Goal: Information Seeking & Learning: Learn about a topic

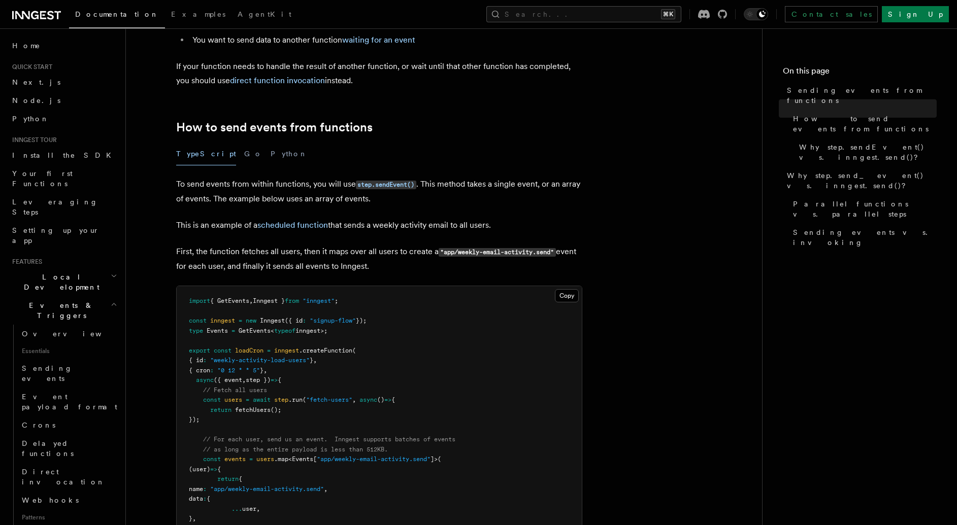
scroll to position [123, 0]
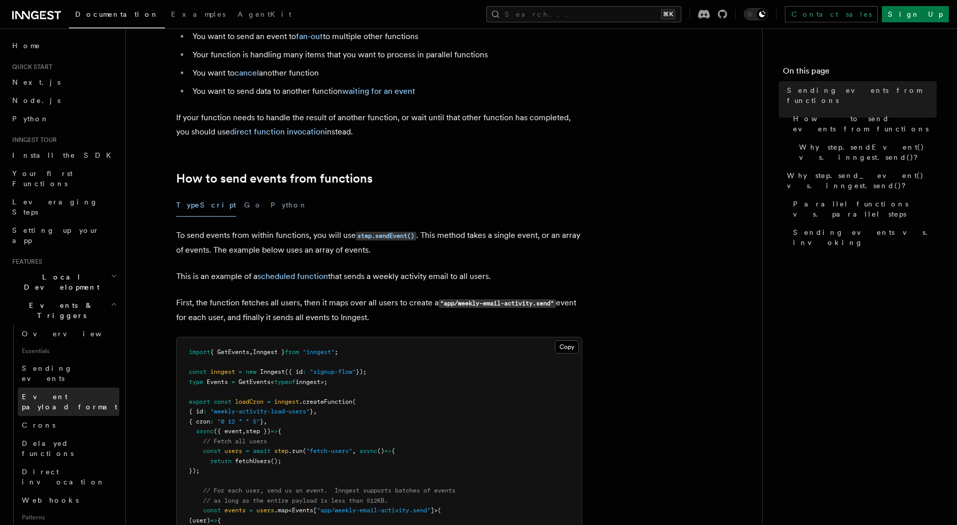
click at [63, 393] on span "Event payload format" at bounding box center [69, 402] width 95 height 18
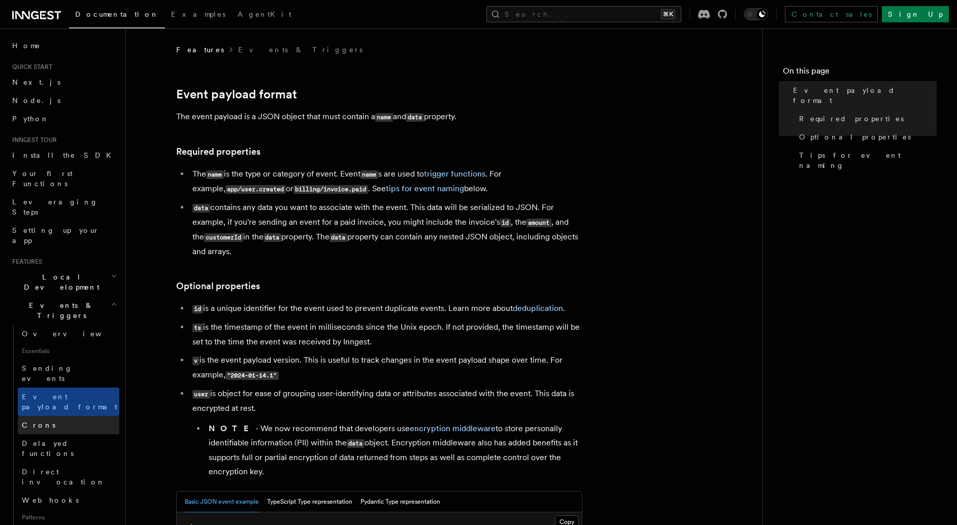
click at [48, 416] on link "Crons" at bounding box center [69, 425] width 102 height 18
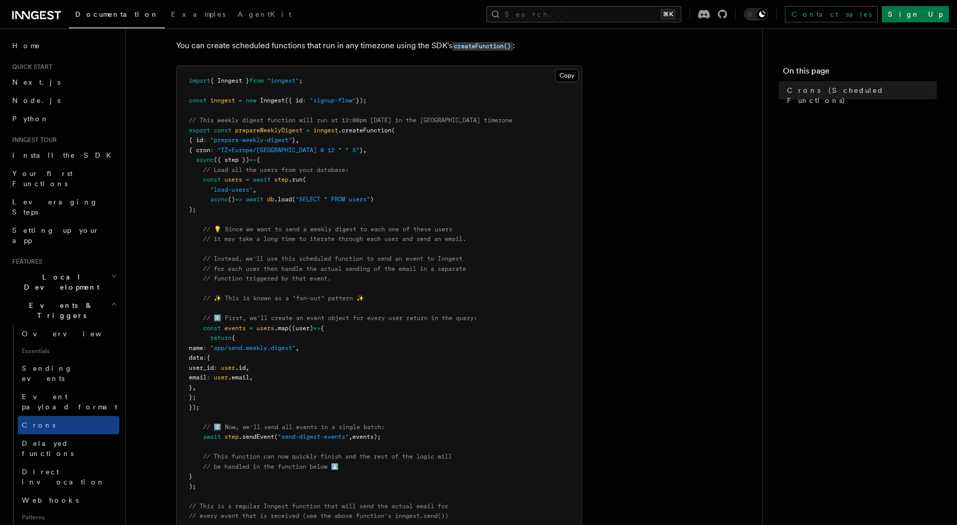
scroll to position [150, 0]
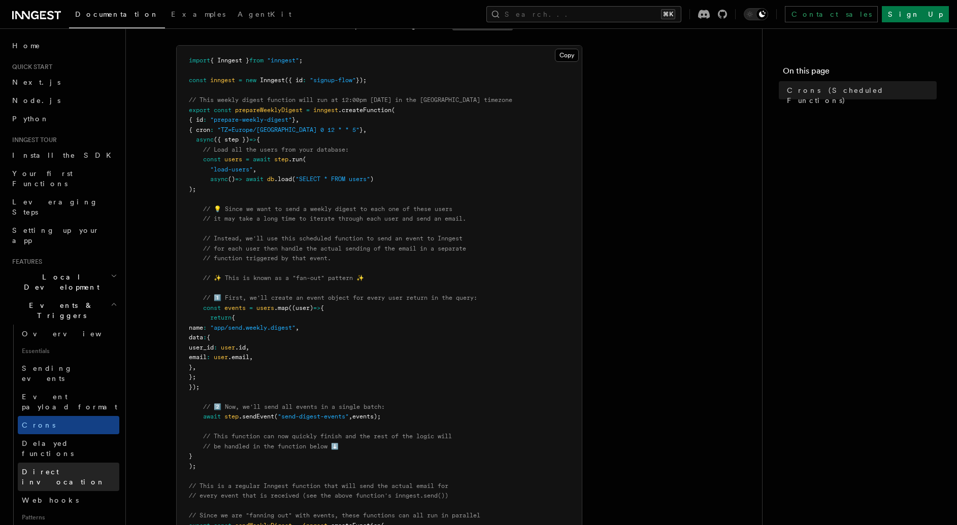
click at [58, 468] on span "Direct invocation" at bounding box center [63, 477] width 83 height 18
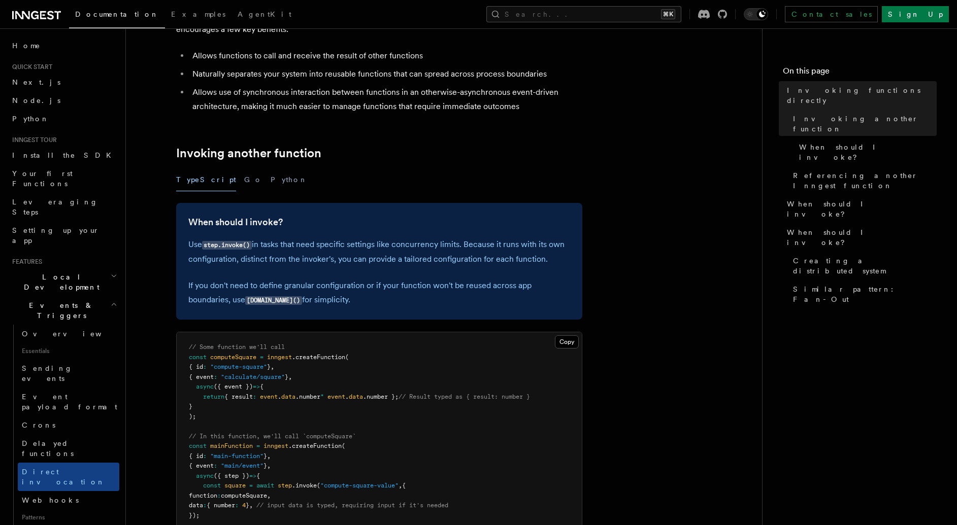
scroll to position [171, 0]
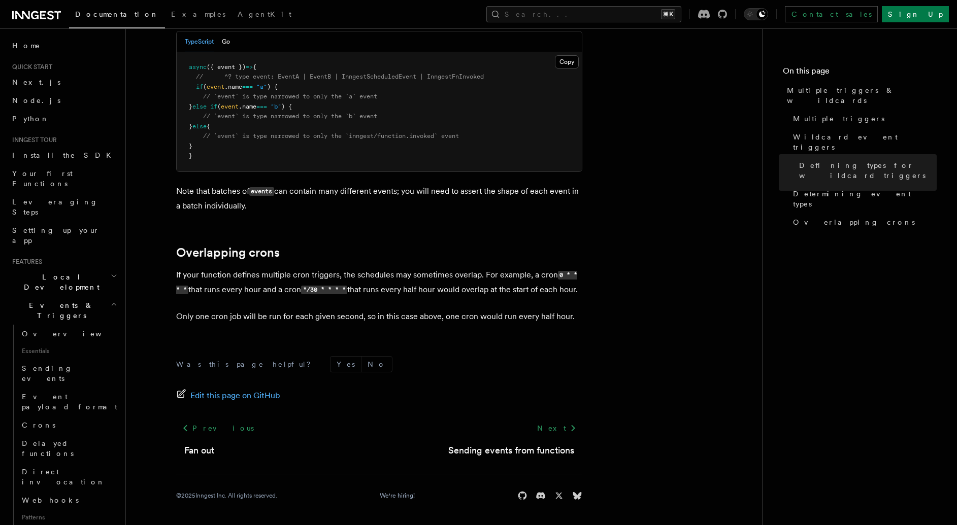
scroll to position [1089, 0]
click at [499, 452] on link "Sending events from functions" at bounding box center [511, 451] width 126 height 14
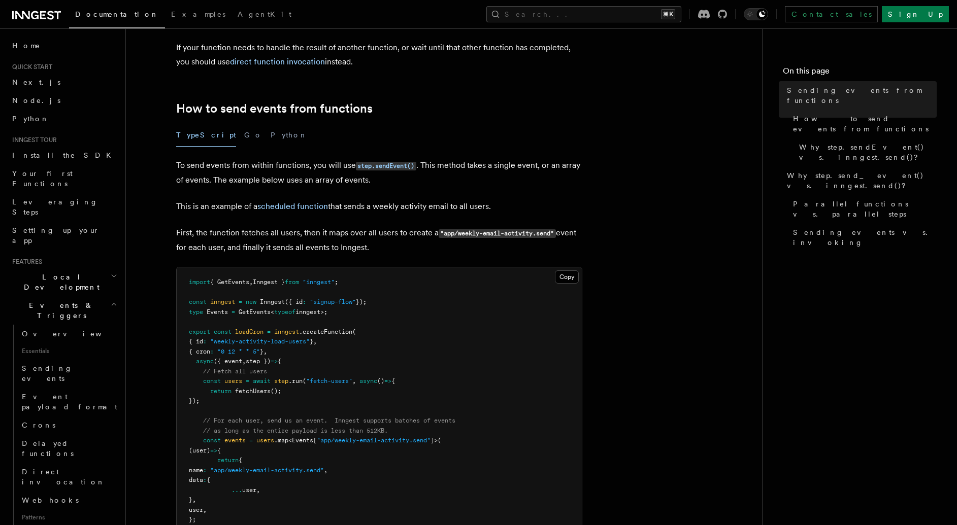
scroll to position [192, 0]
